Goal: Information Seeking & Learning: Understand process/instructions

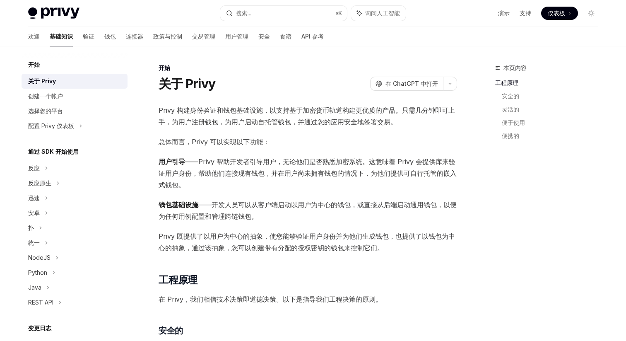
click at [104, 37] on font "钱包" at bounding box center [110, 36] width 12 height 7
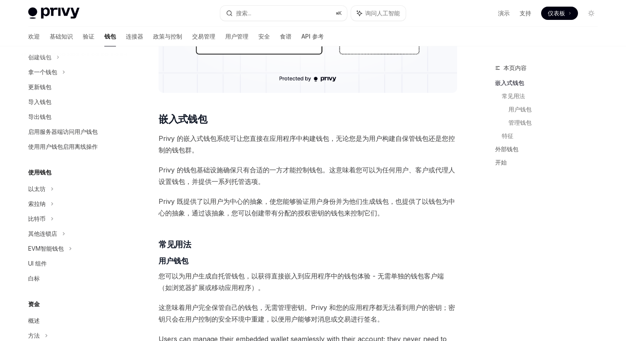
scroll to position [103, 0]
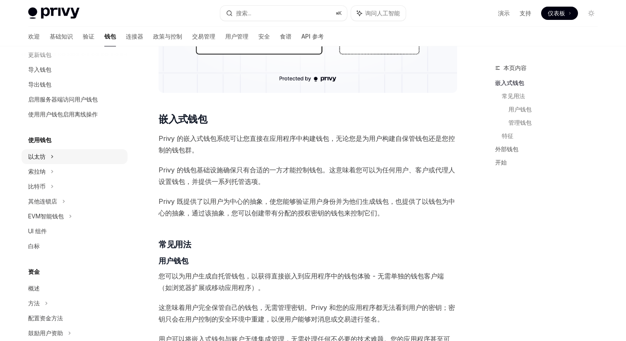
click at [62, 32] on div "以太坊" at bounding box center [75, 24] width 106 height 15
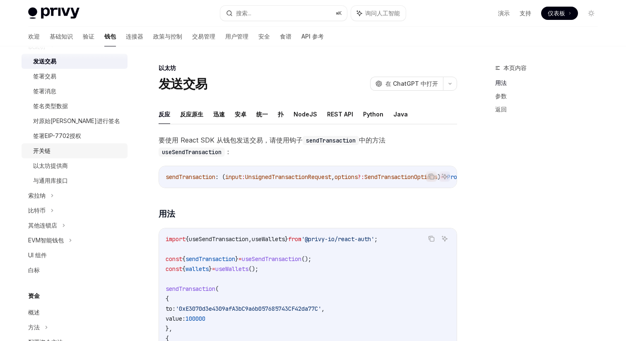
scroll to position [230, 0]
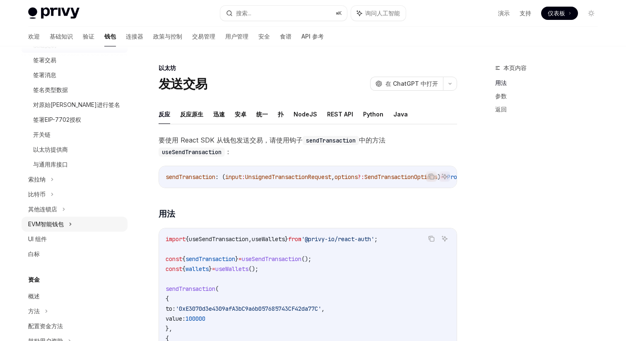
click at [75, 221] on div "EVM智能钱包" at bounding box center [75, 224] width 106 height 15
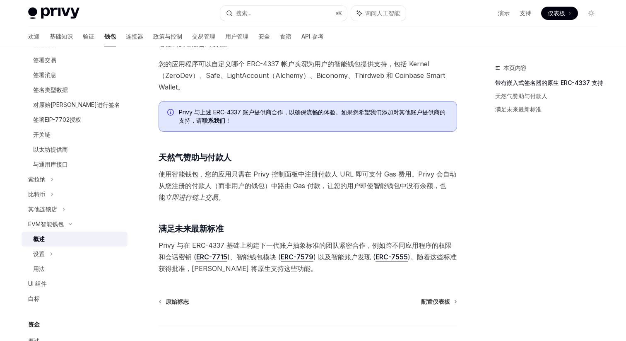
scroll to position [563, 0]
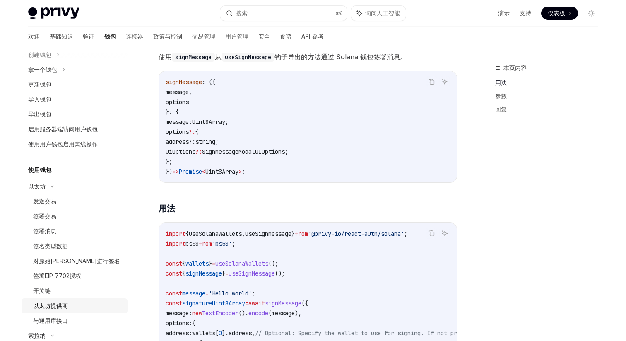
scroll to position [59, 0]
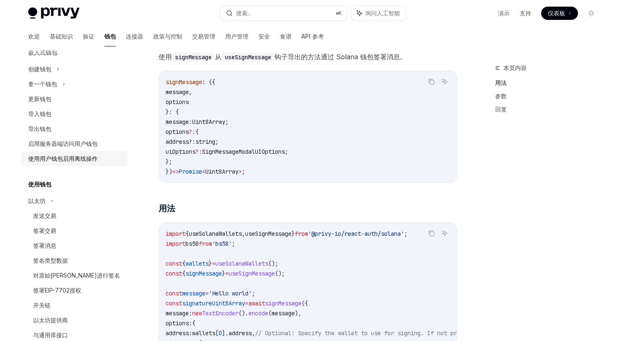
click at [93, 160] on font "使用用户钱包启用离线操作" at bounding box center [63, 158] width 70 height 7
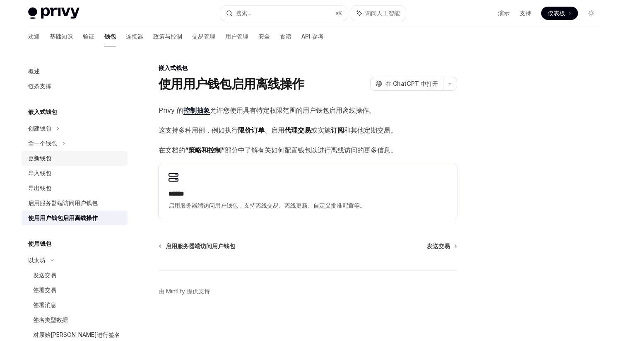
click at [63, 159] on div "更新钱包" at bounding box center [75, 158] width 94 height 10
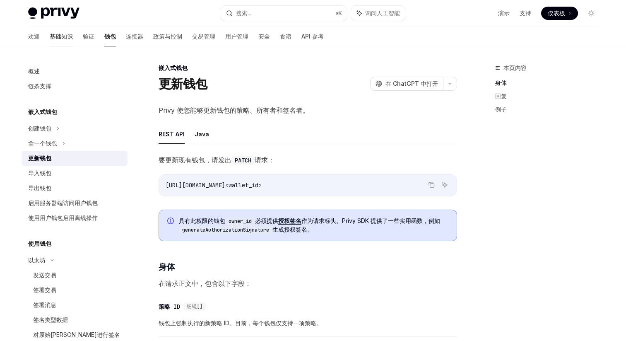
click at [50, 34] on font "基础知识" at bounding box center [61, 36] width 23 height 7
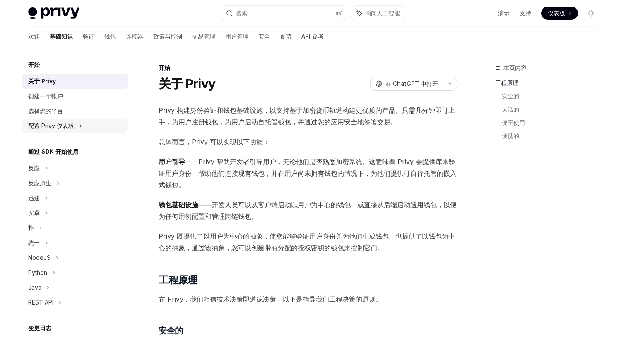
click at [72, 123] on font "配置 Privy 仪表板" at bounding box center [51, 125] width 46 height 7
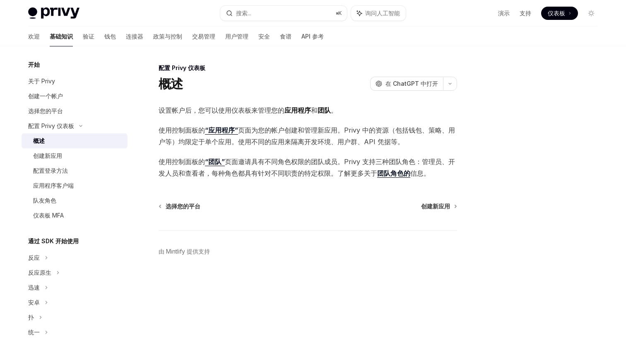
scroll to position [189, 0]
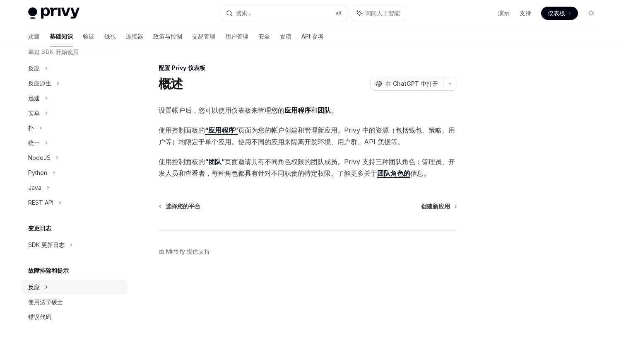
click at [46, 73] on icon at bounding box center [46, 68] width 3 height 10
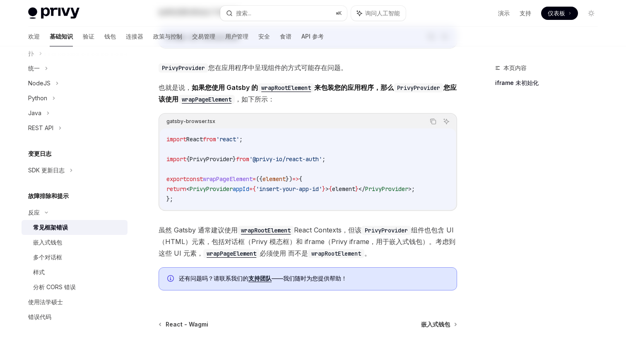
scroll to position [281, 0]
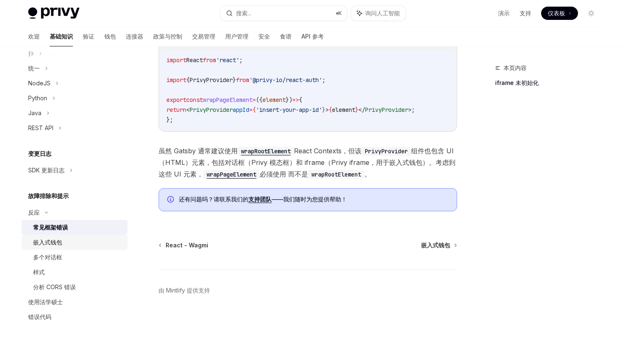
click at [67, 243] on div "嵌入式钱包" at bounding box center [77, 242] width 89 height 10
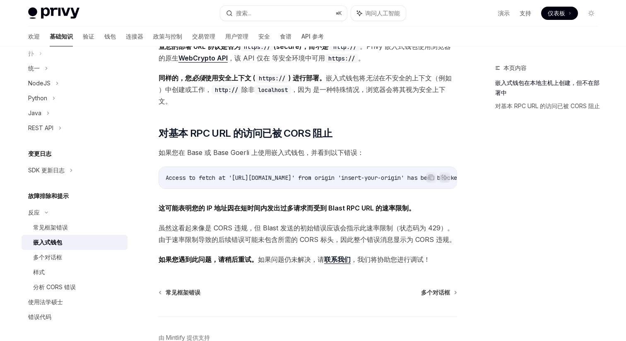
scroll to position [177, 0]
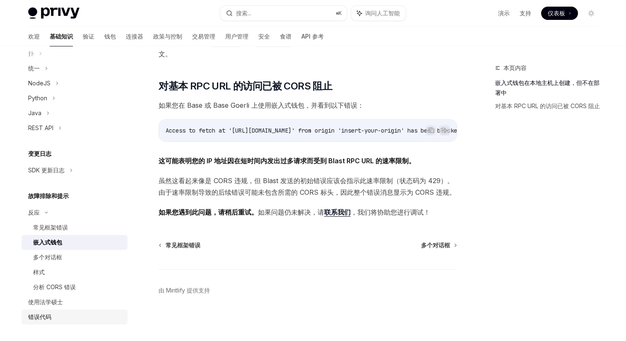
click at [45, 312] on div "错误代码" at bounding box center [39, 317] width 23 height 10
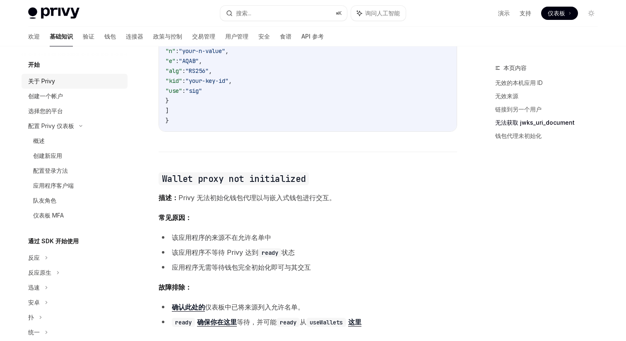
click at [53, 84] on font "关于 Privy" at bounding box center [41, 80] width 27 height 7
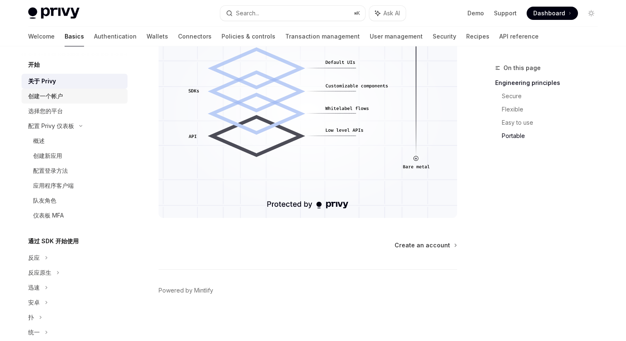
scroll to position [615, 0]
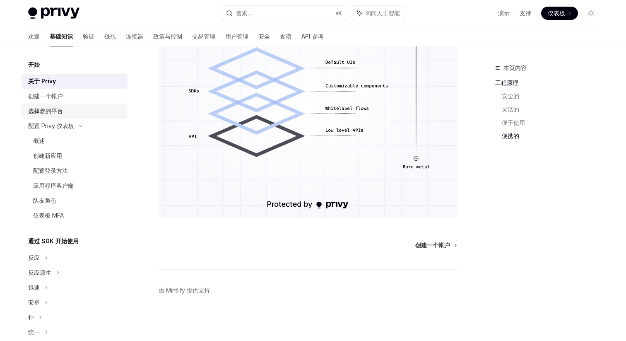
click at [50, 110] on font "选择您的平台" at bounding box center [45, 110] width 35 height 7
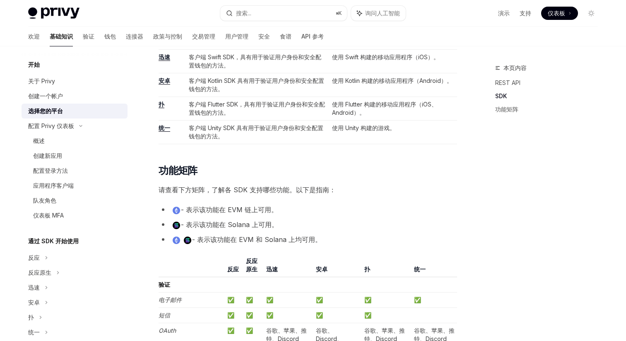
scroll to position [443, 0]
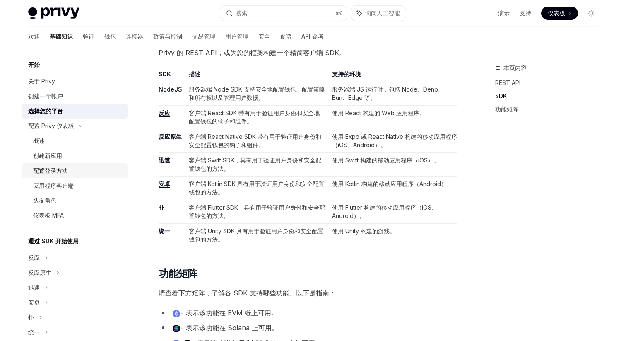
click at [68, 170] on div "配置登录方法" at bounding box center [77, 171] width 89 height 10
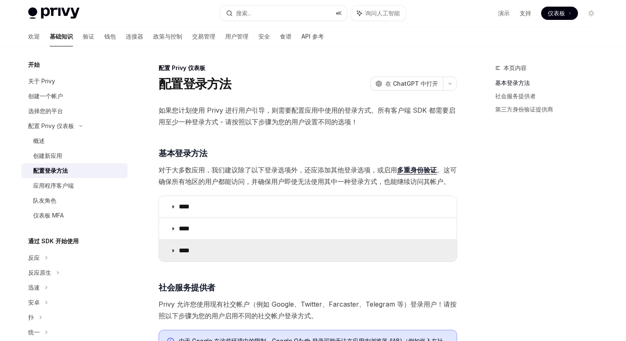
click at [207, 243] on summary "****" at bounding box center [308, 251] width 298 height 22
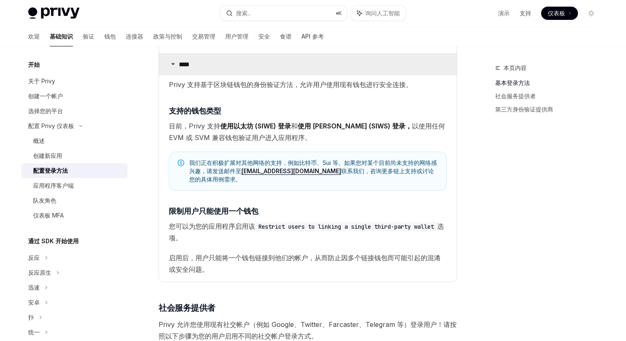
scroll to position [207, 0]
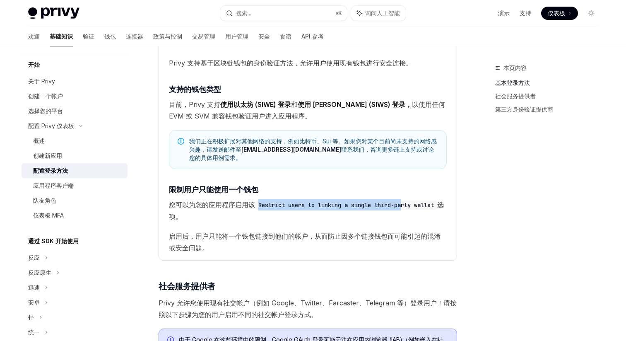
drag, startPoint x: 257, startPoint y: 195, endPoint x: 408, endPoint y: 196, distance: 150.7
click at [408, 200] on code "Restrict users to linking a single third-party wallet" at bounding box center [346, 204] width 182 height 9
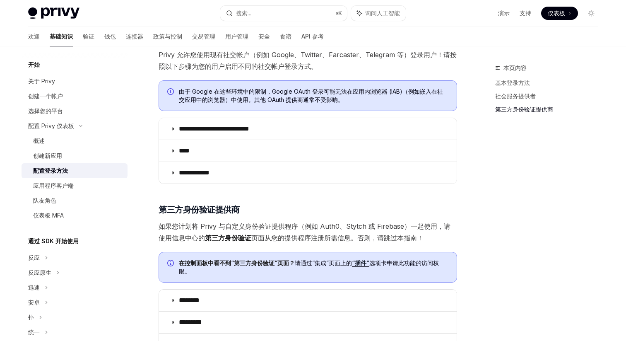
scroll to position [585, 0]
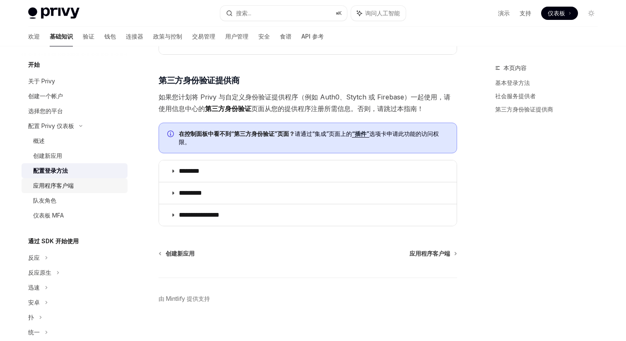
click at [79, 187] on div "应用程序客户端" at bounding box center [77, 185] width 89 height 10
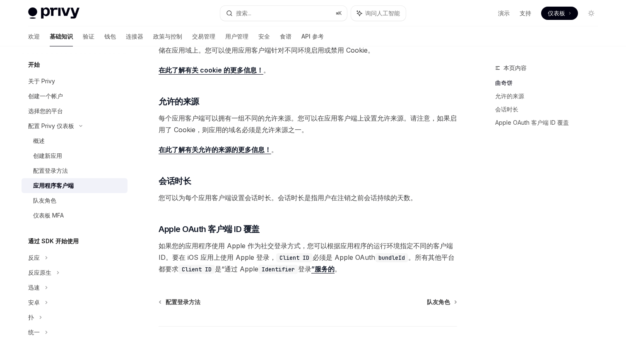
scroll to position [275, 0]
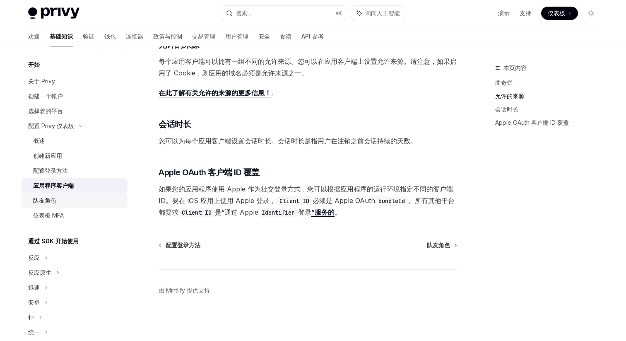
click at [58, 202] on div "队友角色" at bounding box center [77, 200] width 89 height 10
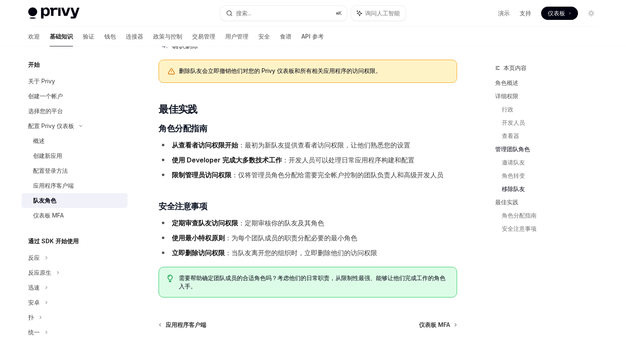
scroll to position [1371, 0]
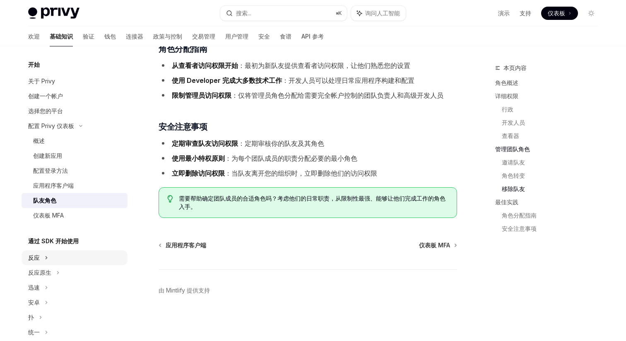
click at [92, 257] on div "反应" at bounding box center [75, 257] width 106 height 15
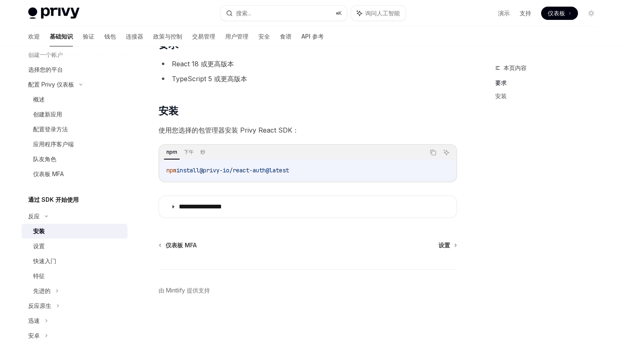
scroll to position [64, 0]
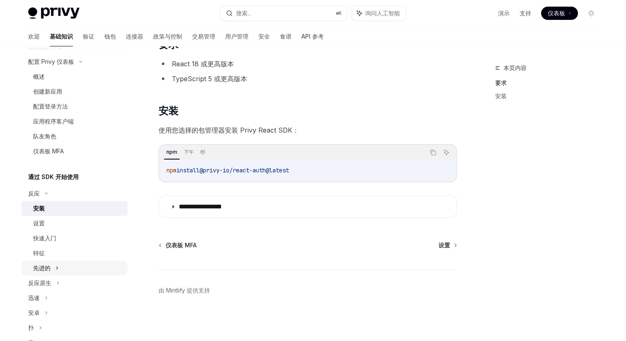
click at [65, 264] on div "先进的" at bounding box center [75, 267] width 106 height 15
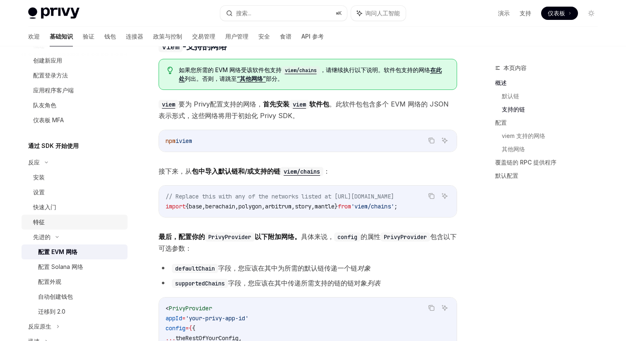
scroll to position [142, 0]
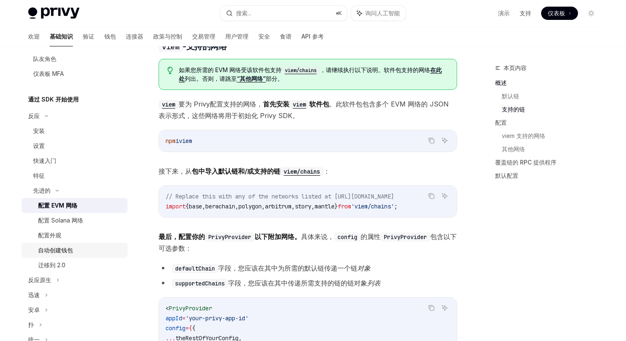
click at [96, 250] on div "自动创建钱包" at bounding box center [80, 250] width 84 height 10
type textarea "*"
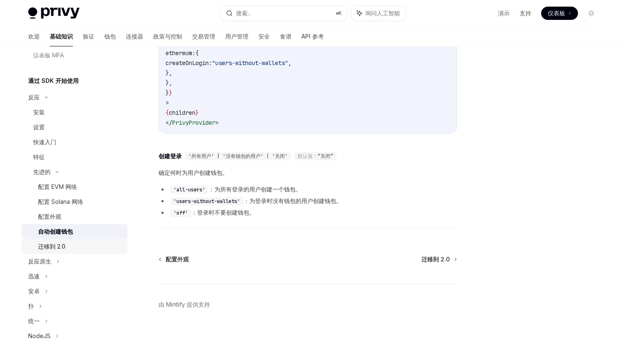
scroll to position [163, 0]
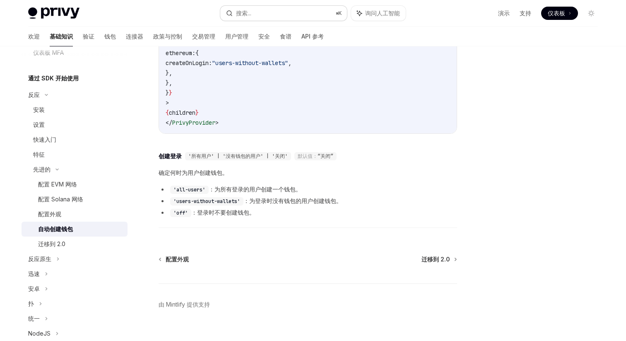
click at [286, 16] on button "搜索... ⌘ K" at bounding box center [283, 13] width 127 height 15
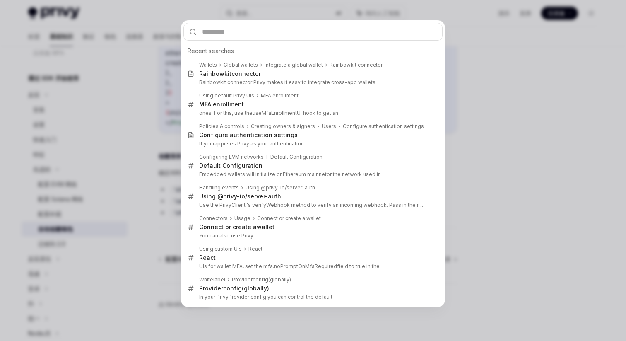
type input "**********"
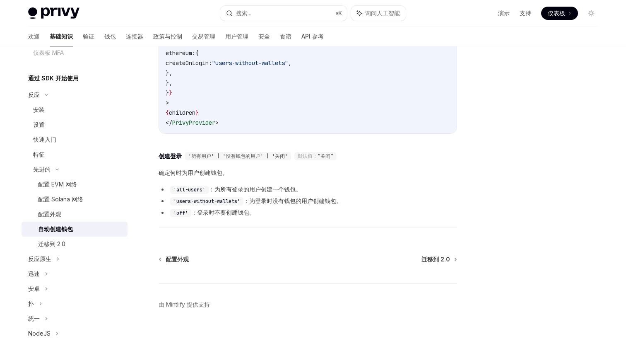
type textarea "*"
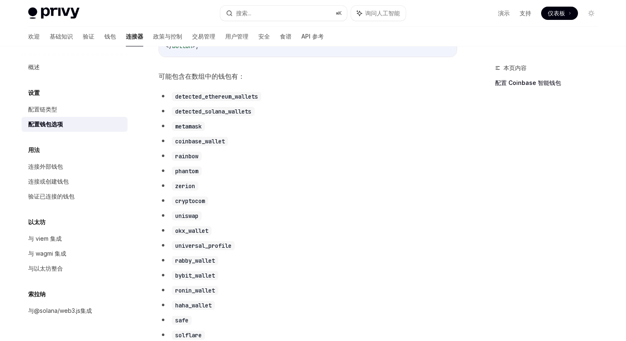
scroll to position [424, 0]
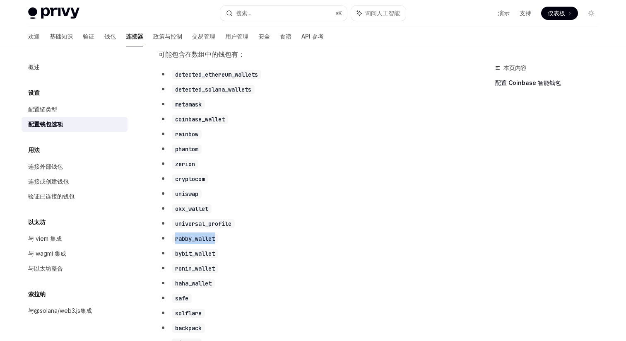
drag, startPoint x: 175, startPoint y: 245, endPoint x: 223, endPoint y: 245, distance: 48.4
click at [223, 244] on li "rabby_wallet" at bounding box center [308, 238] width 298 height 12
copy code "rabby_wallet"
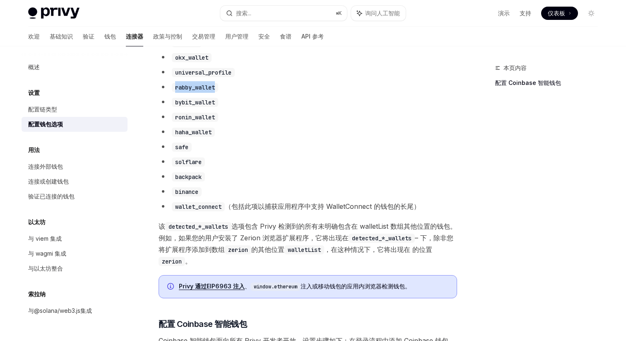
scroll to position [594, 0]
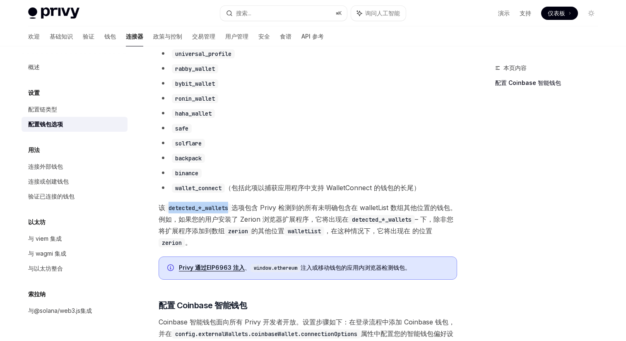
drag, startPoint x: 170, startPoint y: 214, endPoint x: 232, endPoint y: 213, distance: 62.1
click at [231, 212] on code "detected_*_wallets" at bounding box center [198, 207] width 66 height 9
copy code "detected_*_wallets"
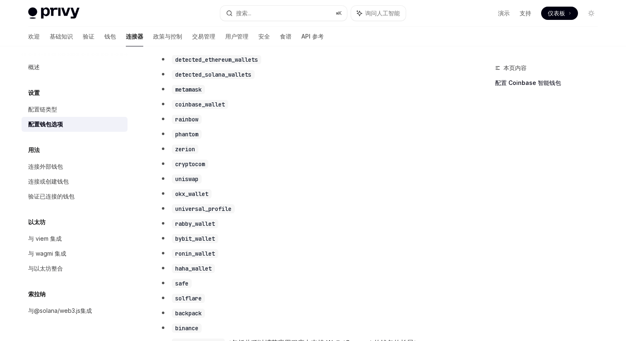
scroll to position [441, 0]
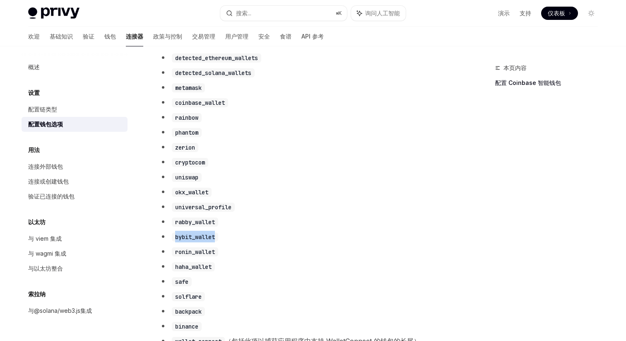
drag, startPoint x: 176, startPoint y: 242, endPoint x: 238, endPoint y: 241, distance: 62.5
click at [238, 242] on li "bybit_wallet" at bounding box center [308, 237] width 298 height 12
copy code "bybit_wallet"
drag, startPoint x: 176, startPoint y: 227, endPoint x: 269, endPoint y: 227, distance: 92.7
click at [269, 227] on li "rabby_wallet" at bounding box center [308, 222] width 298 height 12
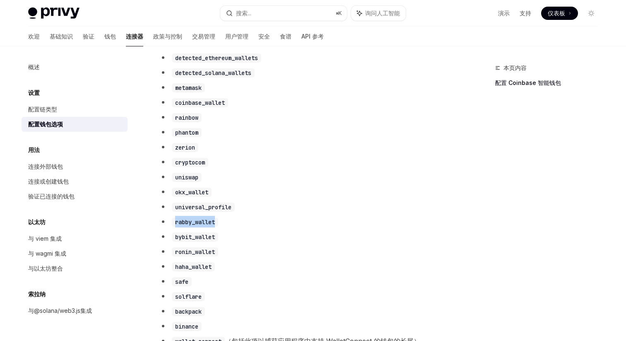
copy code "rabby_wallet"
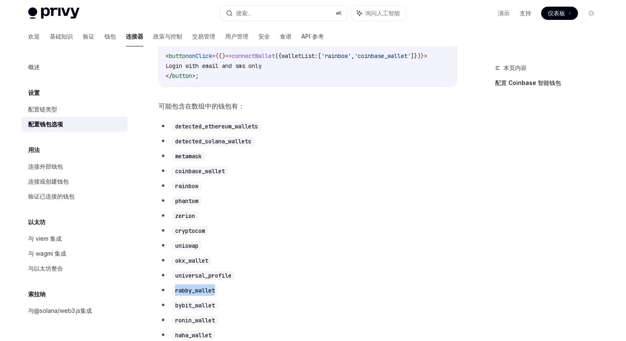
scroll to position [358, 0]
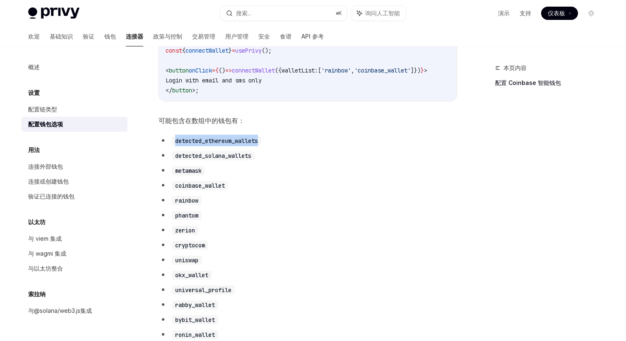
drag, startPoint x: 173, startPoint y: 146, endPoint x: 269, endPoint y: 145, distance: 95.6
click at [269, 145] on li "detected_ethereum_wallets" at bounding box center [308, 141] width 298 height 12
copy code "detected_ethereum_wallets"
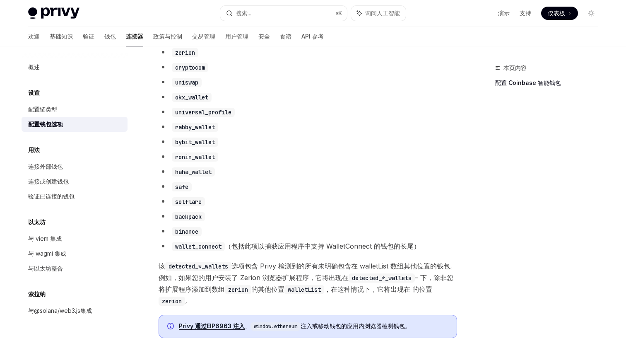
scroll to position [621, 0]
